Goal: Information Seeking & Learning: Find specific fact

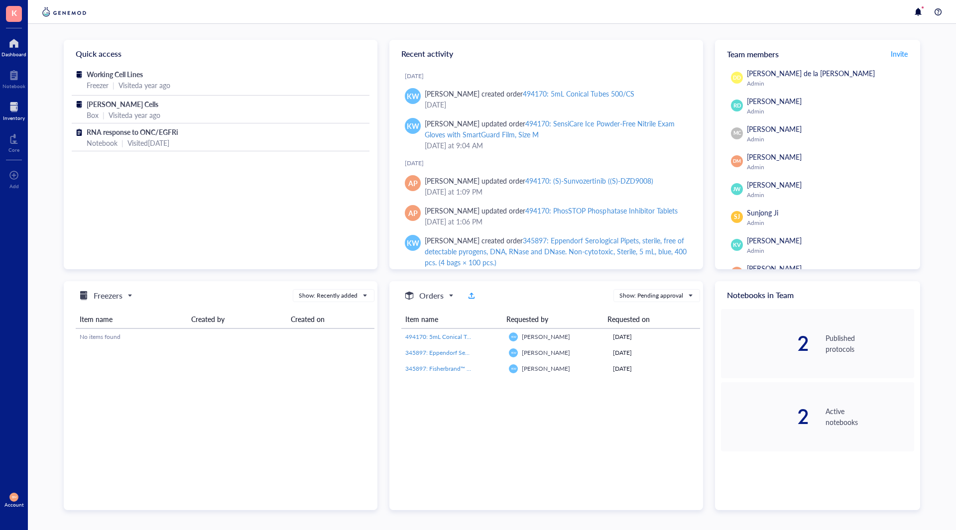
click at [12, 106] on div at bounding box center [14, 107] width 22 height 16
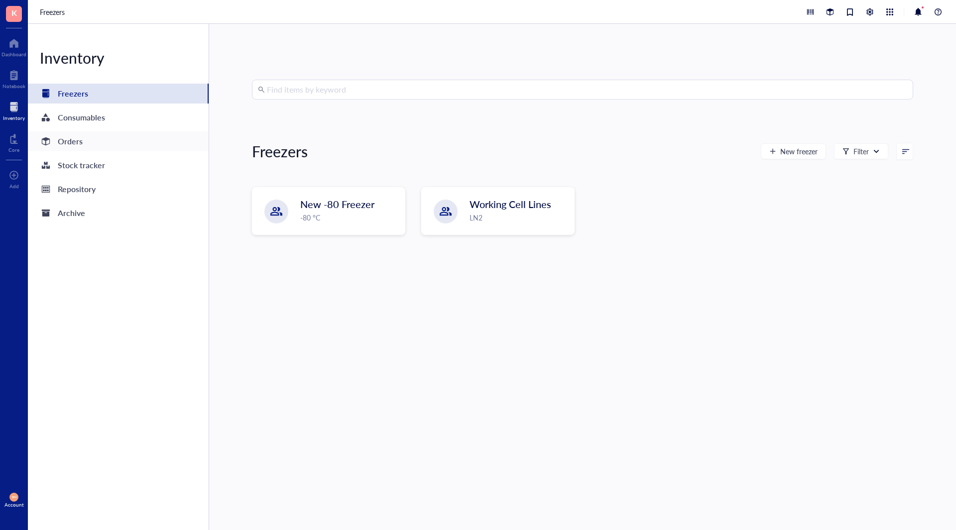
click at [90, 140] on div "Orders" at bounding box center [118, 141] width 181 height 20
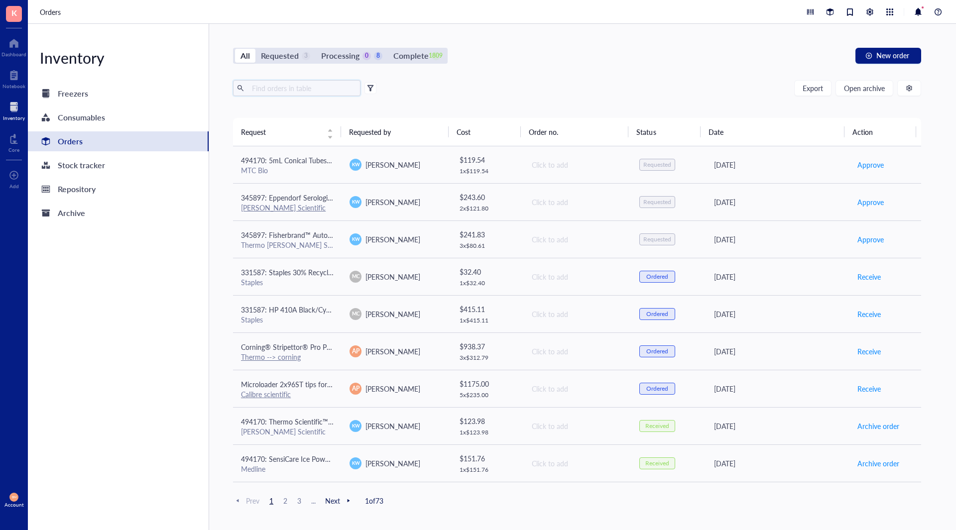
click at [293, 82] on input "text" at bounding box center [302, 88] width 109 height 15
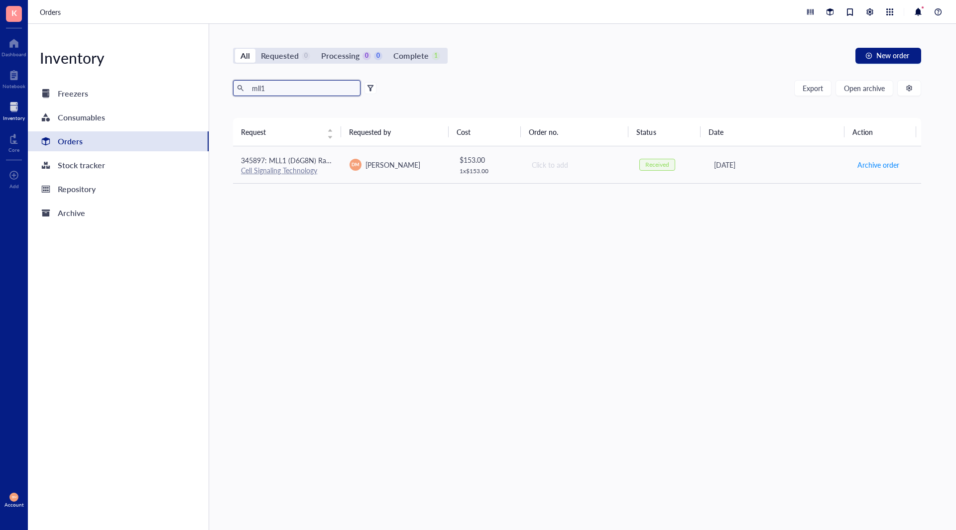
drag, startPoint x: 293, startPoint y: 82, endPoint x: 226, endPoint y: 88, distance: 68.0
click at [226, 88] on div "All Requested 0 Processing 0 0 Complete 1 New order mll1 Export Open archive Re…" at bounding box center [577, 277] width 736 height 506
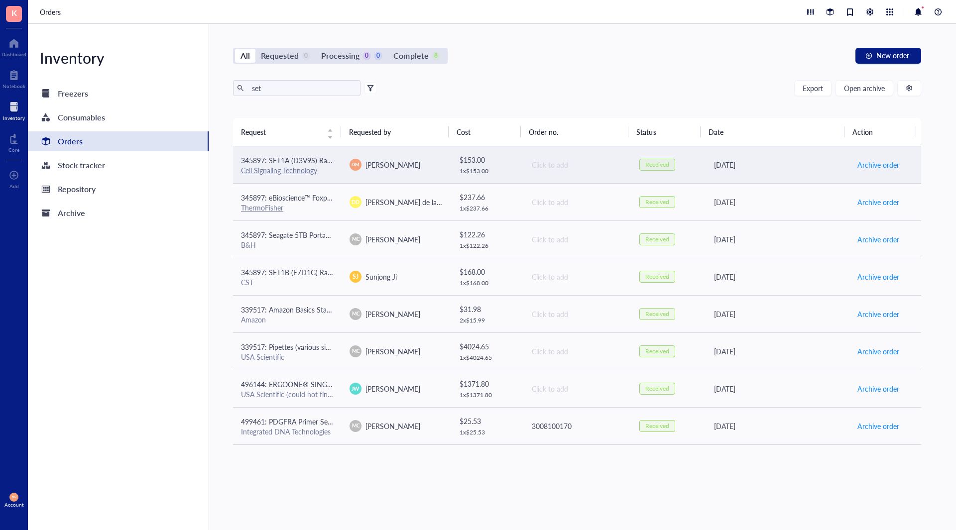
click at [532, 156] on td "Click to add" at bounding box center [577, 164] width 109 height 37
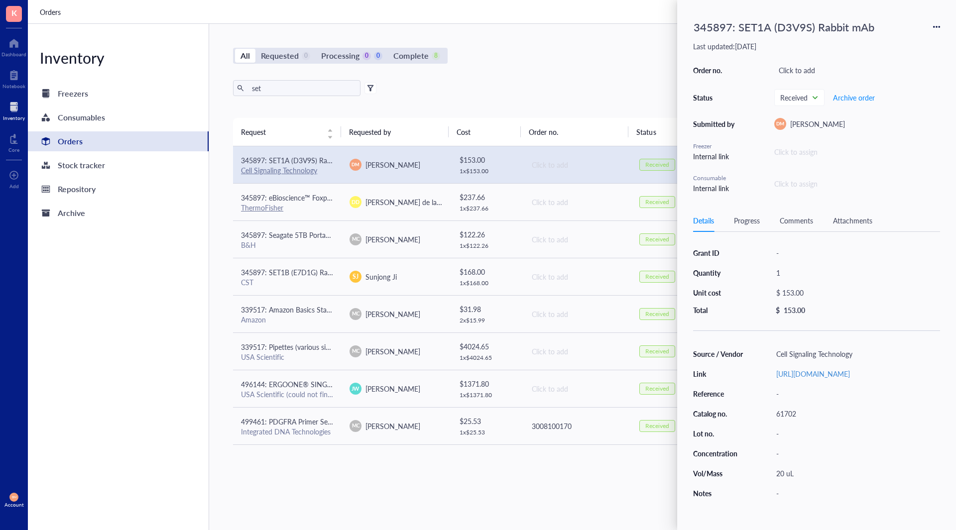
click at [810, 391] on div "Source / Vendor Cell Signaling Technology Link [URL][DOMAIN_NAME] Reference - C…" at bounding box center [816, 423] width 247 height 153
click at [810, 379] on link "[URL][DOMAIN_NAME]" at bounding box center [813, 374] width 74 height 10
click at [518, 79] on div "All Requested 0 Processing 0 0 Complete 8 New order set Export Open archive Req…" at bounding box center [577, 277] width 736 height 506
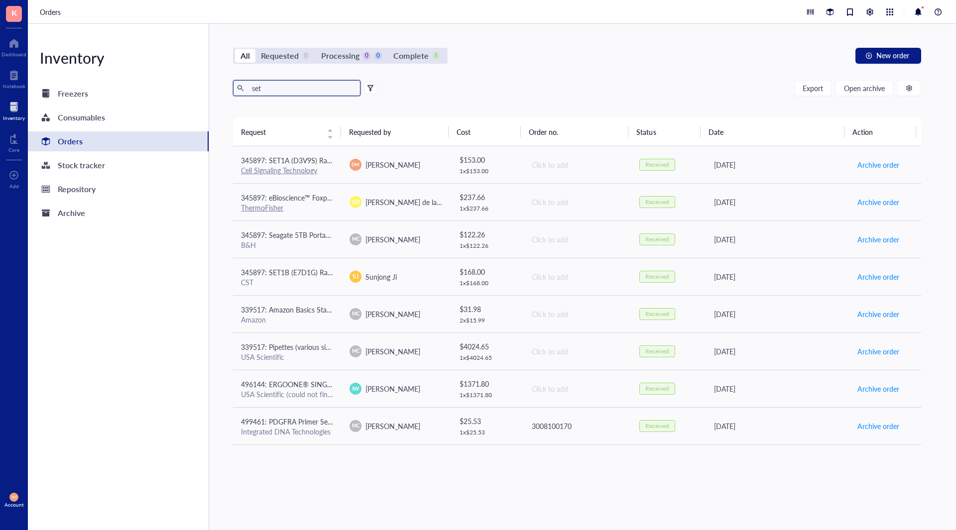
drag, startPoint x: 300, startPoint y: 92, endPoint x: 224, endPoint y: 88, distance: 76.3
click at [224, 88] on div "All Requested 0 Processing 0 0 Complete 8 New order set Export Open archive Req…" at bounding box center [577, 277] width 736 height 506
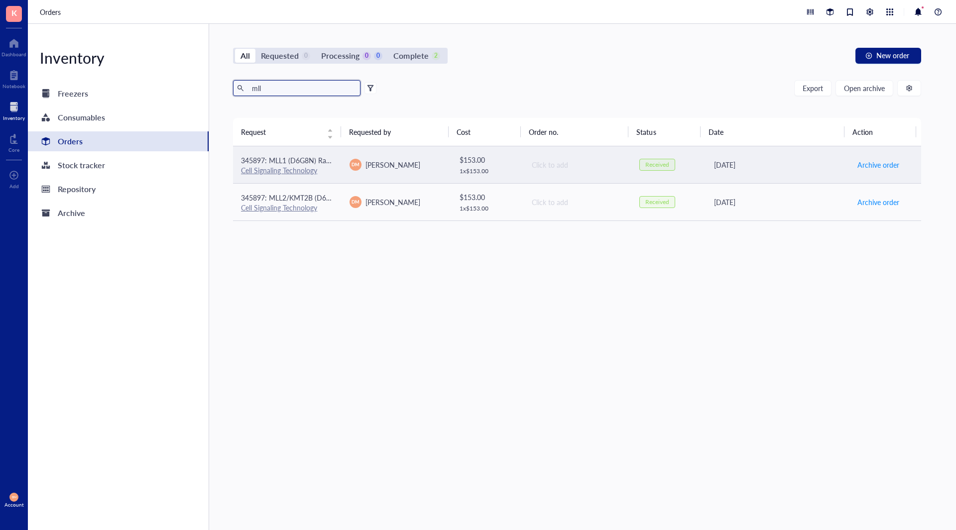
type input "mll"
click at [435, 161] on div "[PERSON_NAME]" at bounding box center [395, 165] width 93 height 12
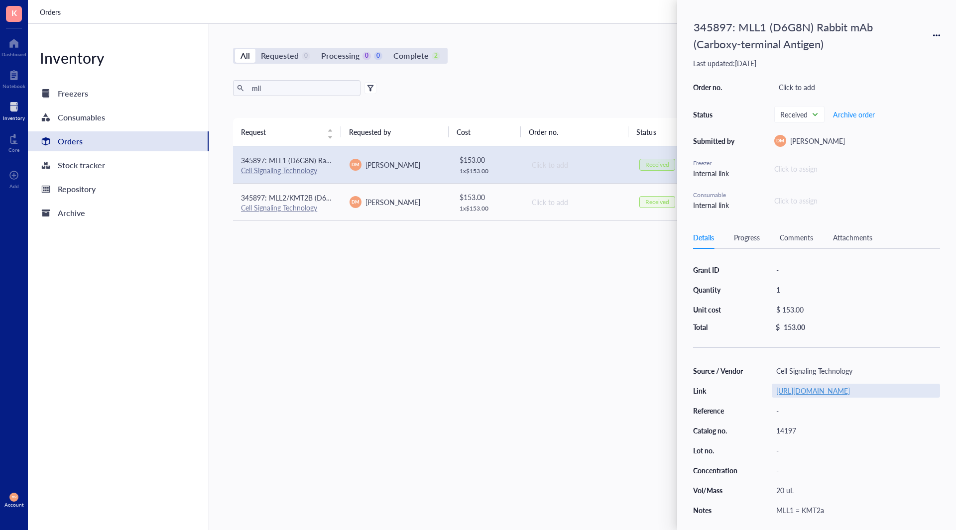
click at [831, 396] on link "[URL][DOMAIN_NAME]" at bounding box center [813, 391] width 74 height 10
click at [564, 65] on div "All Requested 0 Processing 0 0 Complete 2 New order mll Export Open archive Req…" at bounding box center [577, 277] width 736 height 506
